Goal: Find specific page/section: Find specific page/section

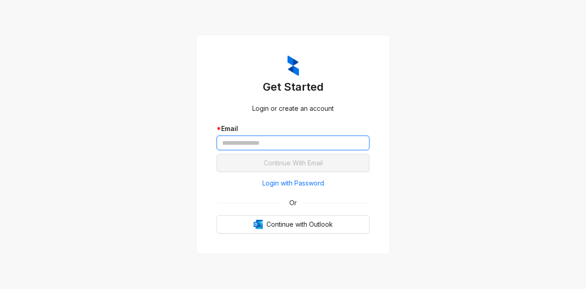
click at [298, 146] on input "text" at bounding box center [293, 143] width 153 height 15
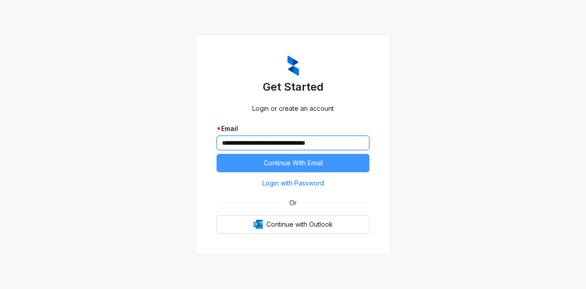
type input "**********"
click at [296, 159] on span "Continue With Email" at bounding box center [293, 163] width 59 height 10
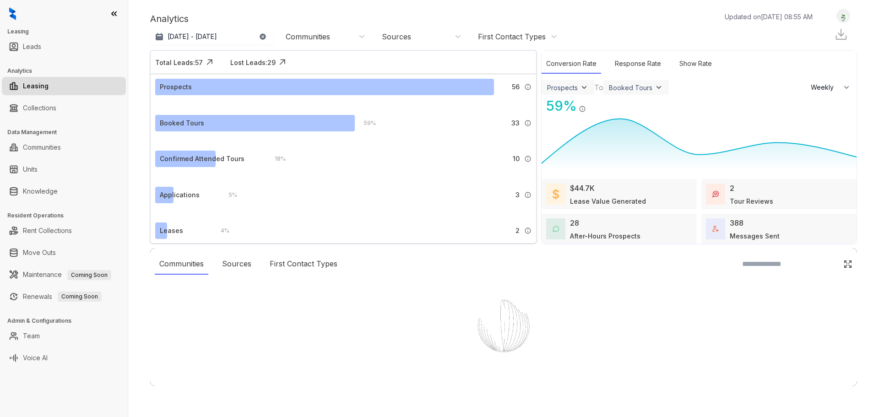
select select "******"
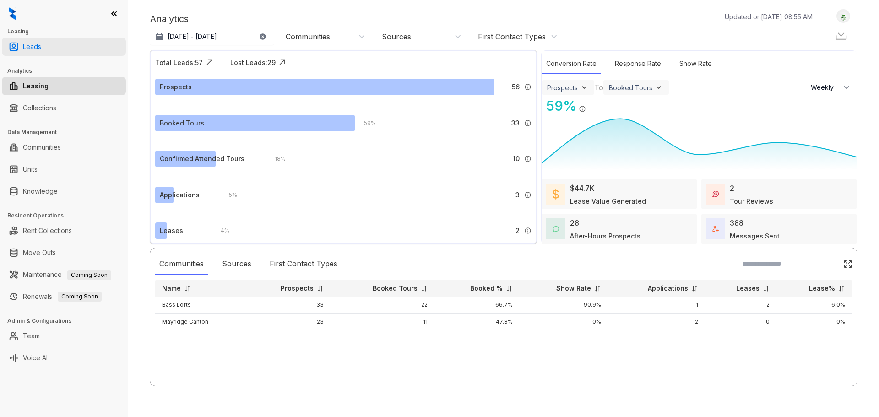
click at [39, 49] on link "Leads" at bounding box center [32, 47] width 18 height 18
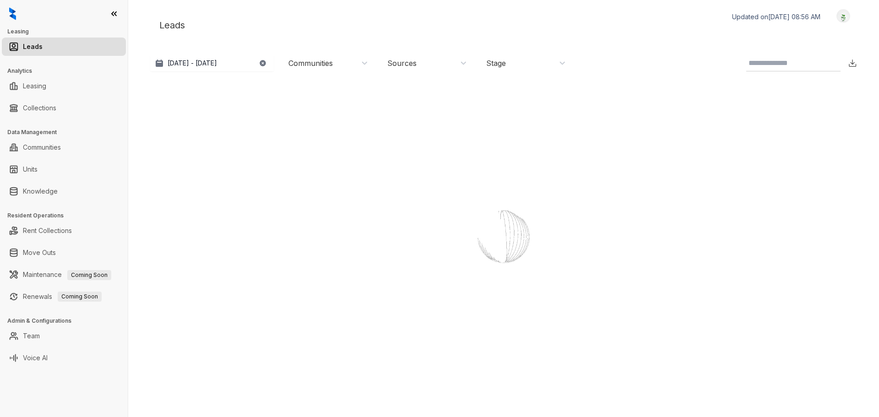
click at [43, 47] on link "Leads" at bounding box center [33, 47] width 20 height 18
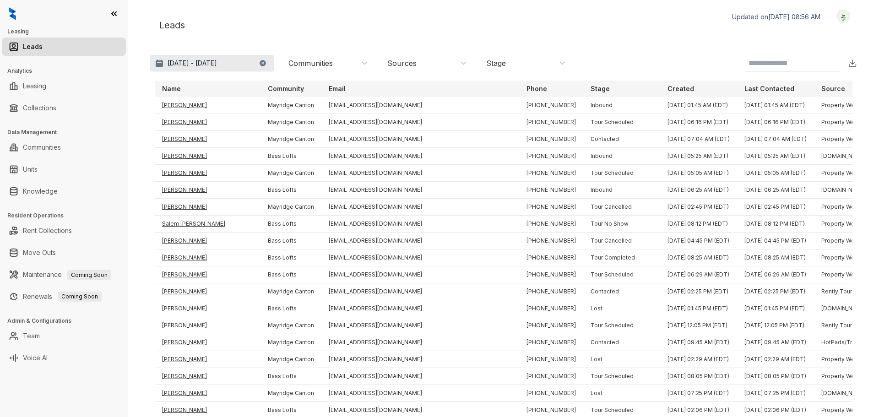
click at [250, 70] on button "[DATE] - [DATE]" at bounding box center [212, 63] width 124 height 16
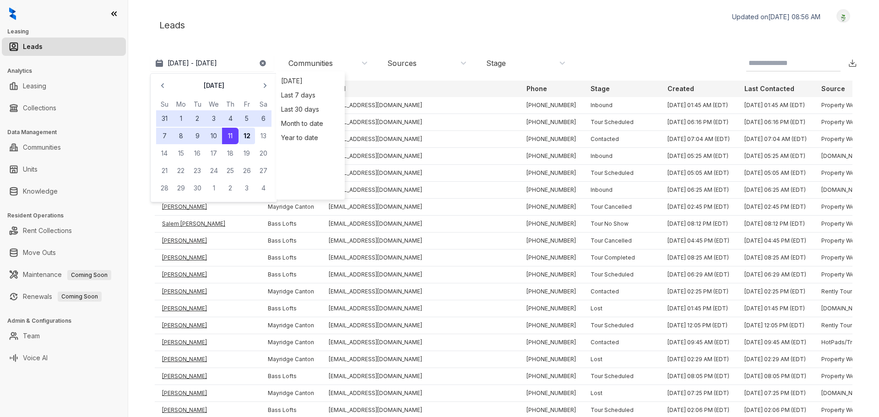
click at [242, 135] on button "12" at bounding box center [247, 136] width 16 height 16
click at [217, 65] on p "[DATE] - [DATE]" at bounding box center [192, 63] width 49 height 9
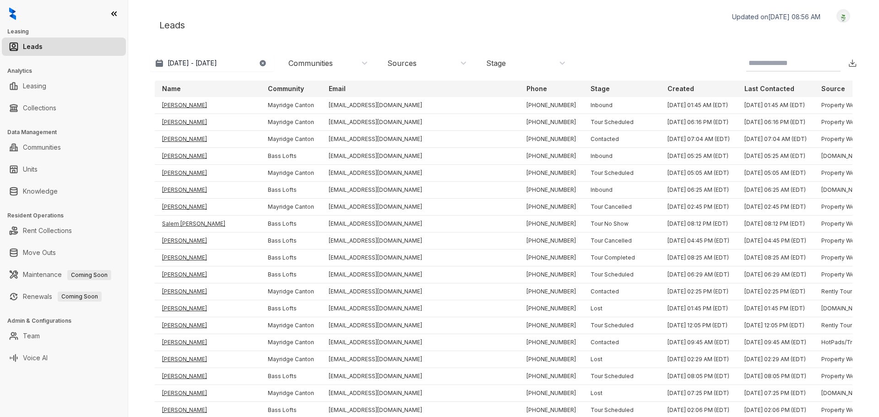
click at [306, 59] on div "Communities" at bounding box center [311, 63] width 44 height 10
click at [351, 112] on div "Select All Bass Lofts Mayridge [GEOGRAPHIC_DATA]" at bounding box center [326, 116] width 82 height 31
click at [350, 119] on div "Bass Lofts" at bounding box center [324, 116] width 78 height 7
click at [290, 147] on button "Filter" at bounding box center [298, 143] width 26 height 15
